Goal: Check status: Check status

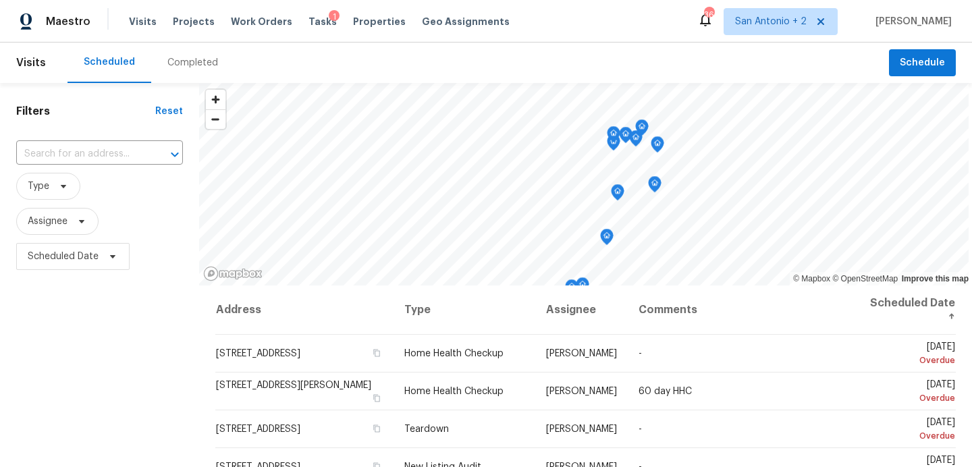
click at [200, 62] on div "Completed" at bounding box center [192, 62] width 51 height 13
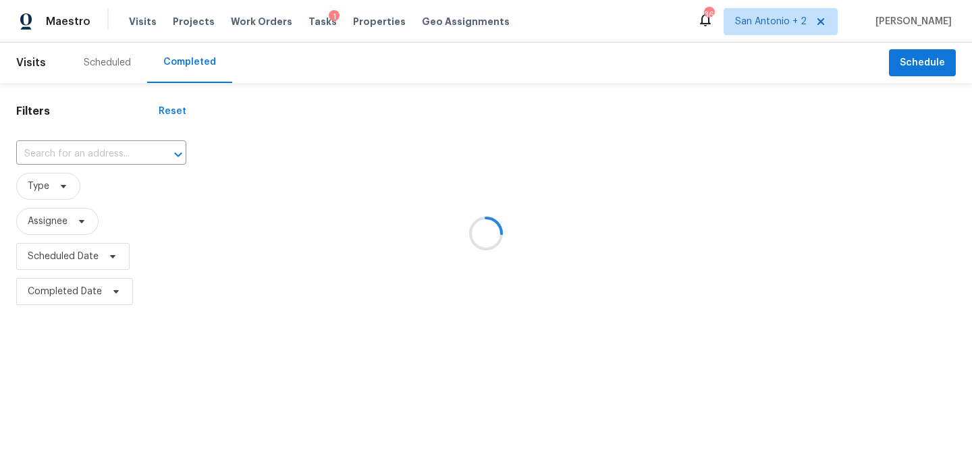
click at [84, 151] on div at bounding box center [486, 233] width 972 height 467
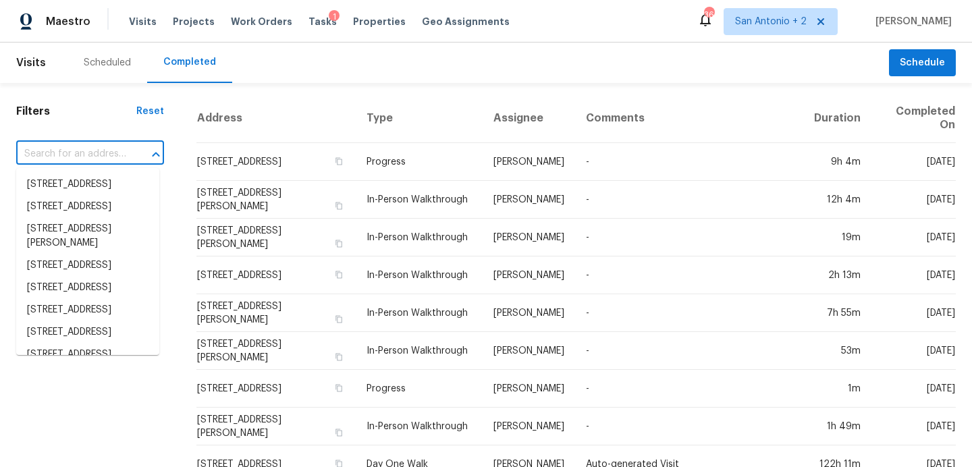
click at [75, 152] on input "text" at bounding box center [71, 154] width 110 height 21
paste input "[STREET_ADDRESS][PERSON_NAME]"
type input "[STREET_ADDRESS][PERSON_NAME]"
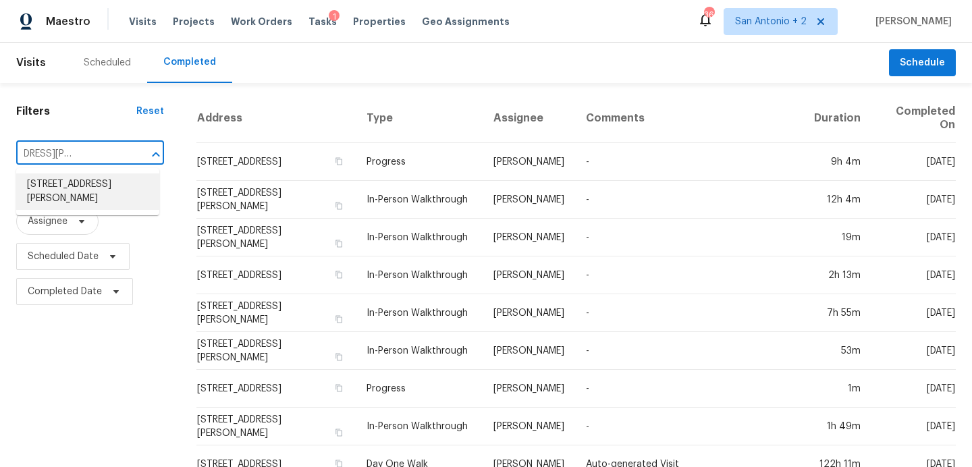
click at [57, 186] on li "[STREET_ADDRESS][PERSON_NAME]" at bounding box center [87, 191] width 143 height 36
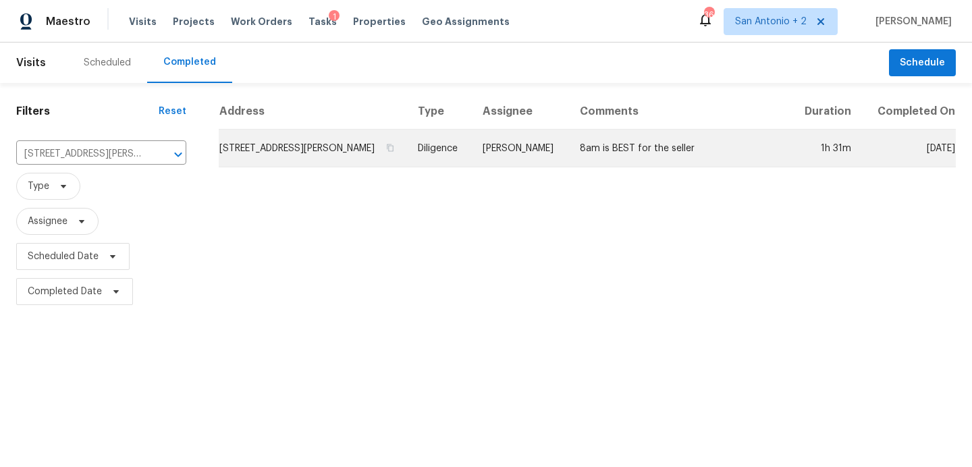
click at [283, 148] on td "[STREET_ADDRESS][PERSON_NAME]" at bounding box center [313, 149] width 188 height 38
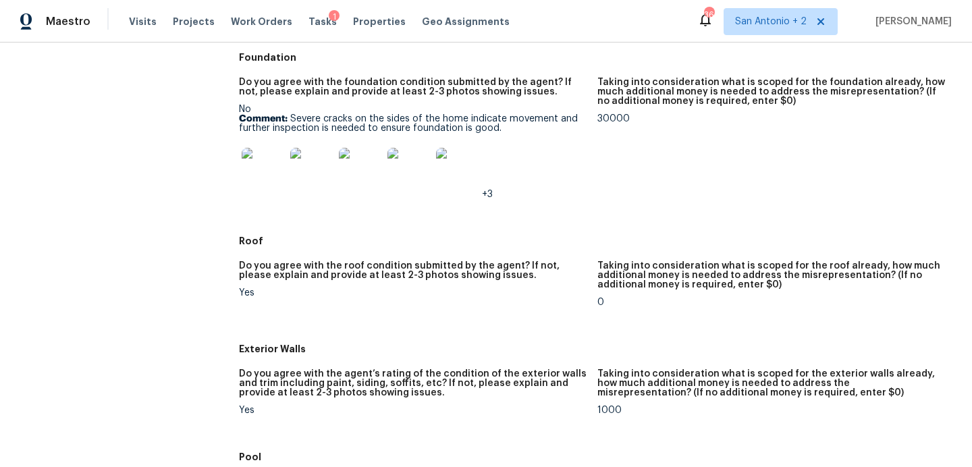
scroll to position [367, 0]
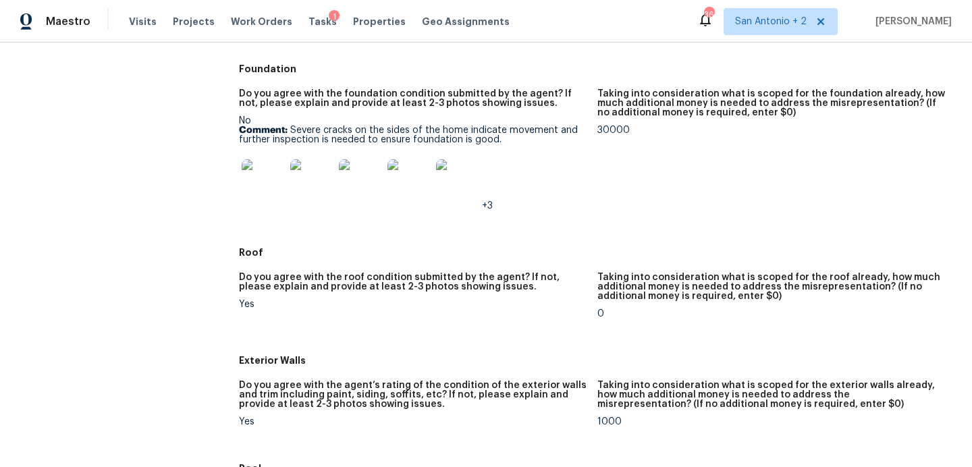
click at [272, 180] on img at bounding box center [263, 180] width 43 height 43
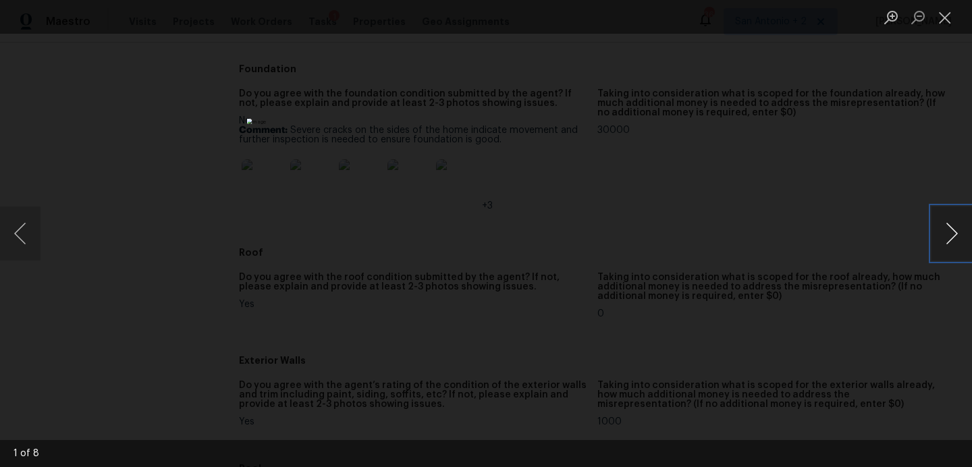
click at [952, 234] on button "Next image" at bounding box center [951, 234] width 40 height 54
click at [946, 236] on button "Next image" at bounding box center [951, 234] width 40 height 54
click at [946, 241] on button "Next image" at bounding box center [951, 234] width 40 height 54
click at [946, 240] on button "Next image" at bounding box center [951, 234] width 40 height 54
click at [950, 235] on button "Next image" at bounding box center [951, 234] width 40 height 54
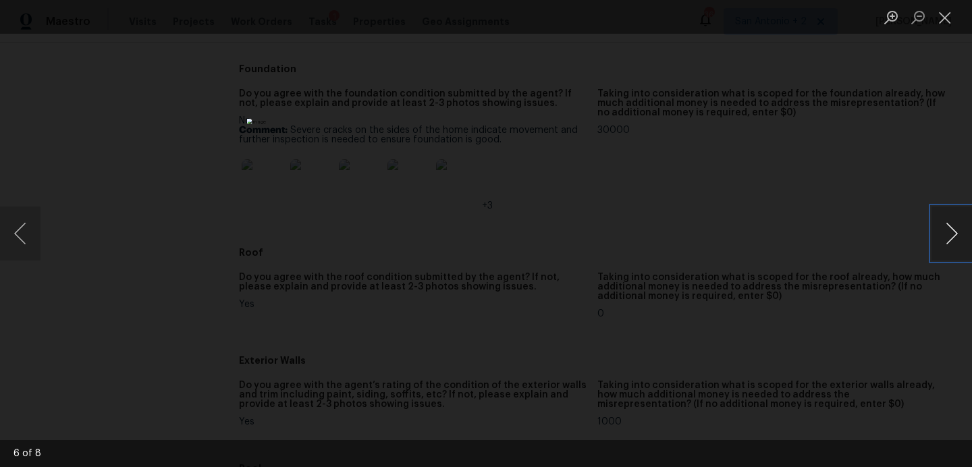
click at [948, 230] on button "Next image" at bounding box center [951, 234] width 40 height 54
click at [953, 232] on button "Next image" at bounding box center [951, 234] width 40 height 54
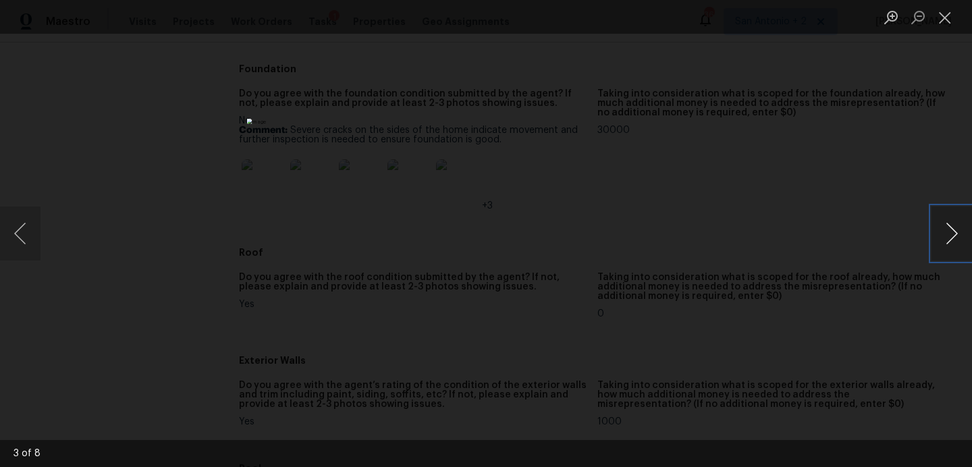
click at [953, 232] on button "Next image" at bounding box center [951, 234] width 40 height 54
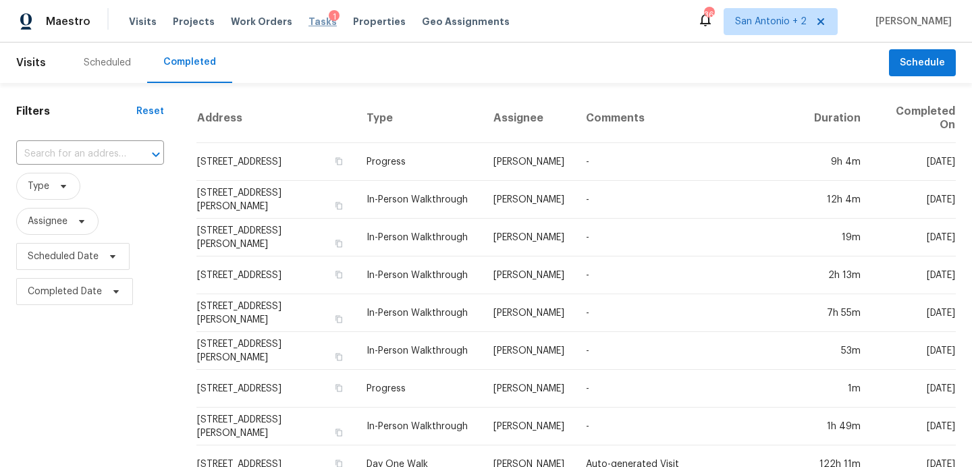
click at [308, 24] on span "Tasks" at bounding box center [322, 21] width 28 height 9
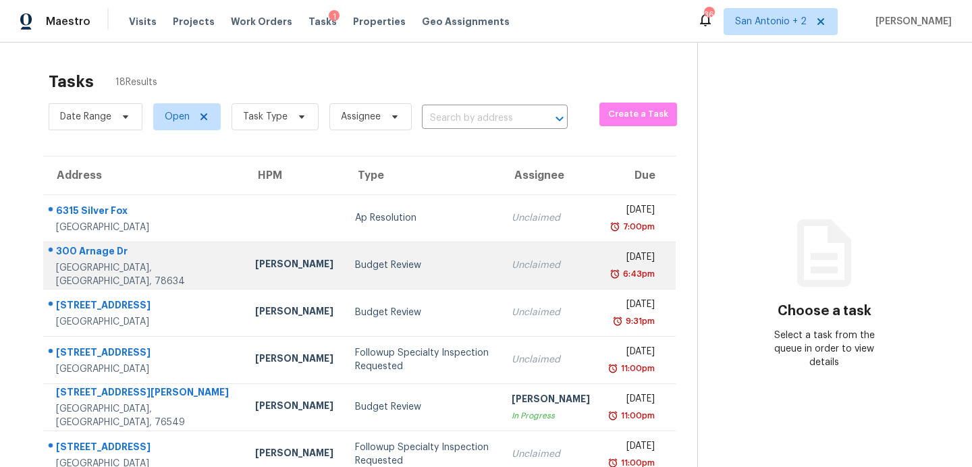
click at [355, 259] on div "Budget Review" at bounding box center [422, 265] width 135 height 13
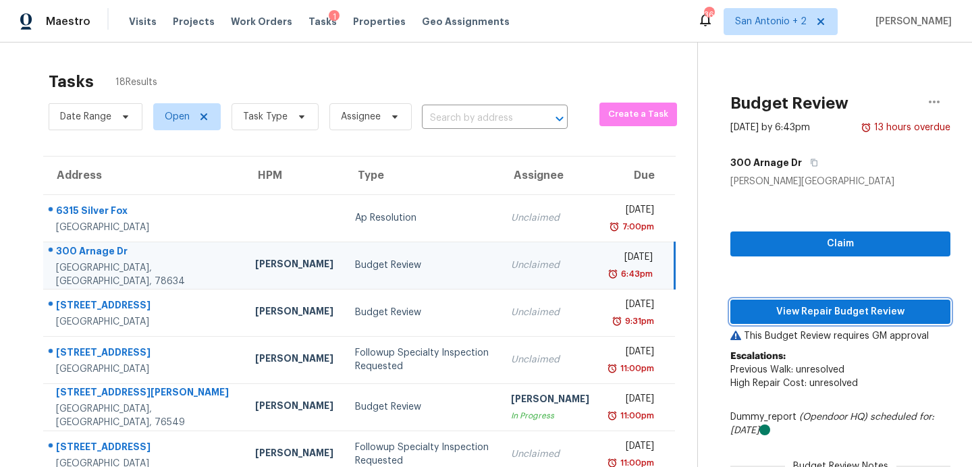
click at [835, 313] on span "View Repair Budget Review" at bounding box center [840, 312] width 198 height 17
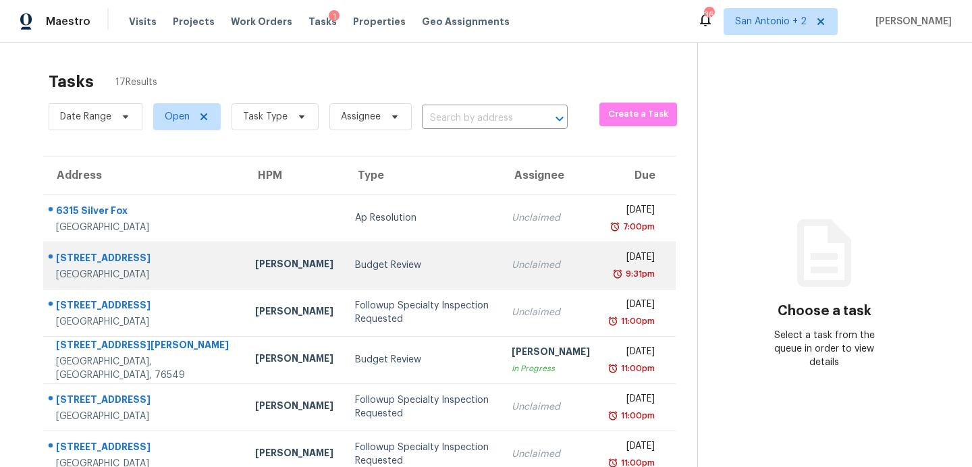
click at [255, 270] on div "[PERSON_NAME]" at bounding box center [294, 265] width 78 height 17
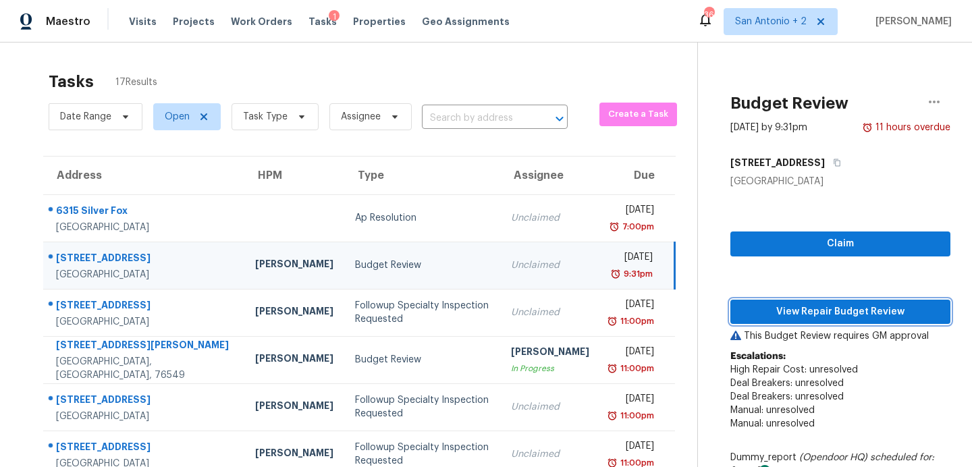
click at [776, 310] on span "View Repair Budget Review" at bounding box center [840, 312] width 198 height 17
